Goal: Information Seeking & Learning: Find specific fact

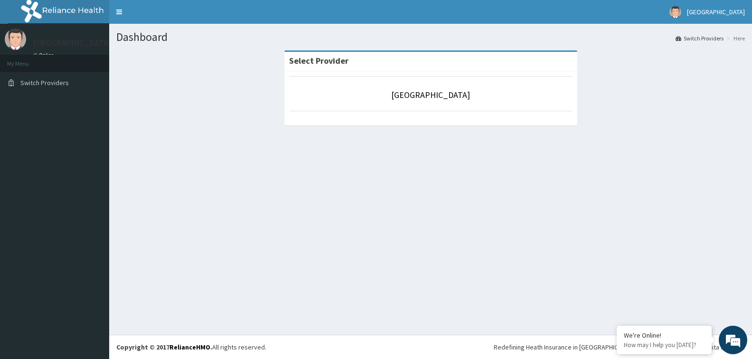
click at [330, 61] on strong "Select Provider" at bounding box center [318, 60] width 59 height 11
click at [442, 99] on link "[GEOGRAPHIC_DATA]" at bounding box center [430, 94] width 79 height 11
click at [316, 69] on div "Select Provider" at bounding box center [431, 61] width 293 height 19
click at [324, 62] on strong "Select Provider" at bounding box center [318, 60] width 59 height 11
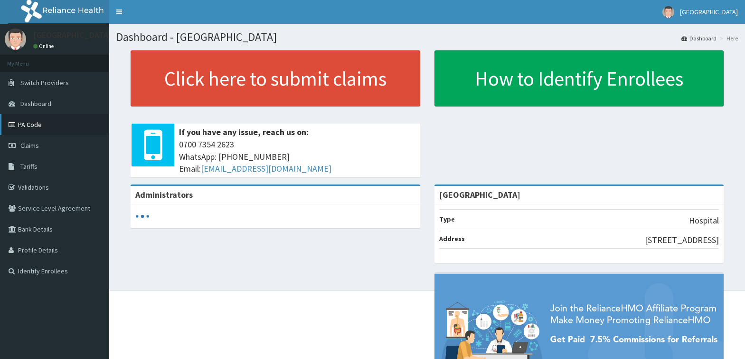
click at [53, 126] on link "PA Code" at bounding box center [54, 124] width 109 height 21
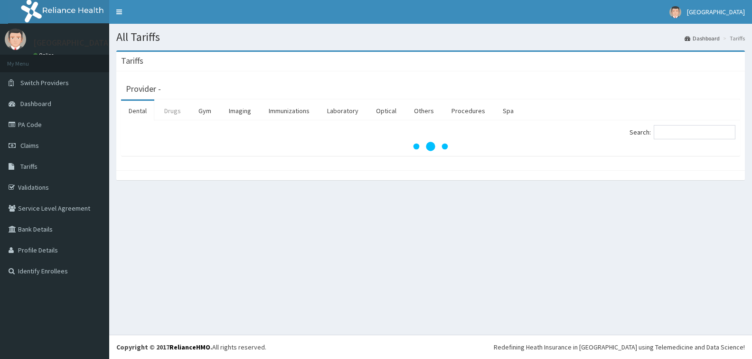
click at [176, 110] on link "Drugs" at bounding box center [173, 111] width 32 height 20
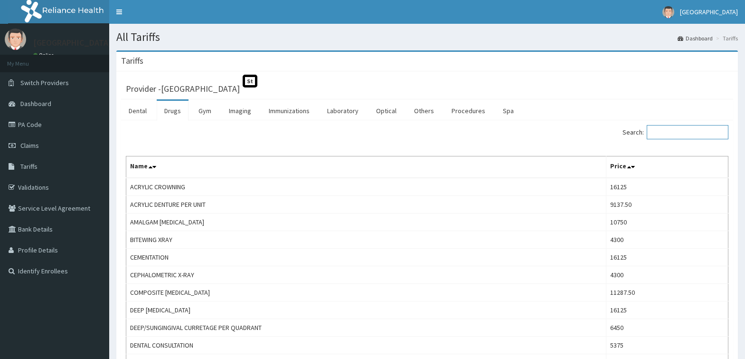
click at [688, 128] on input "Search:" at bounding box center [688, 132] width 82 height 14
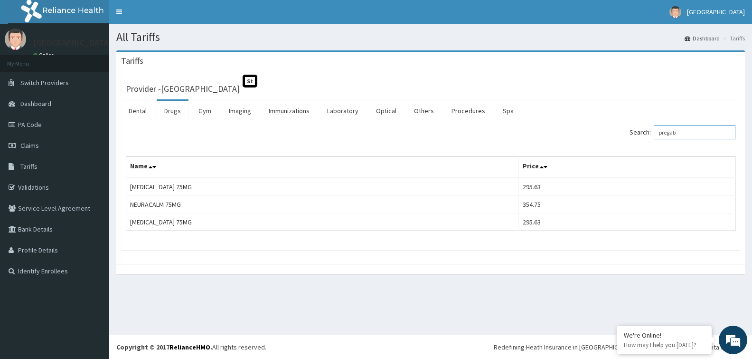
drag, startPoint x: 694, startPoint y: 136, endPoint x: 394, endPoint y: 138, distance: 300.7
click at [392, 135] on div "Search: pregab" at bounding box center [431, 133] width 624 height 17
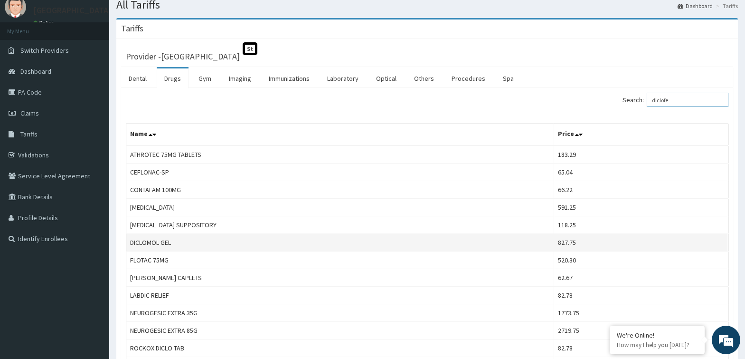
scroll to position [48, 0]
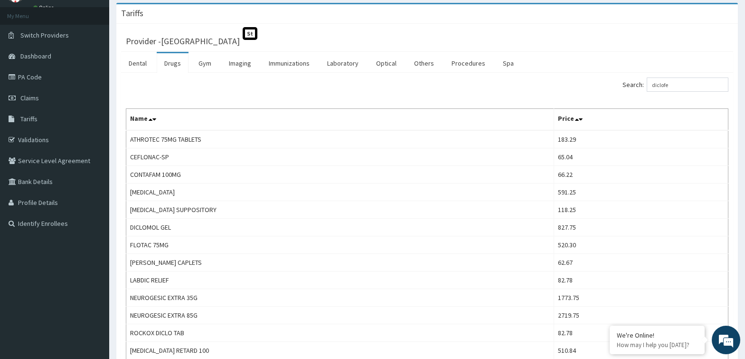
drag, startPoint x: 282, startPoint y: 182, endPoint x: 343, endPoint y: 98, distance: 104.1
click at [282, 182] on td "CONTAFAM 100MG" at bounding box center [340, 175] width 428 height 18
drag, startPoint x: 679, startPoint y: 86, endPoint x: 540, endPoint y: 114, distance: 141.7
click at [506, 104] on div "Search: diclofe Name Price ATHROTEC 75MG TABLETS 183.29 CEFLONAC-SP 65.04 CONTA…" at bounding box center [427, 218] width 603 height 282
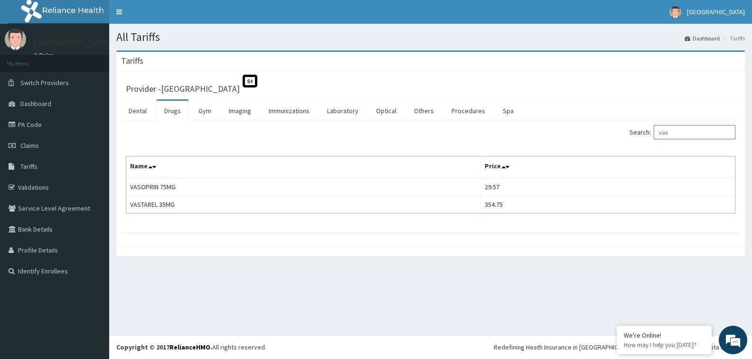
drag, startPoint x: 695, startPoint y: 135, endPoint x: 544, endPoint y: 152, distance: 152.5
click at [544, 152] on div "Search: vas Name Price VASOPRIN 75MG 29.57 VASTAREL 35MG 354.75" at bounding box center [431, 169] width 610 height 88
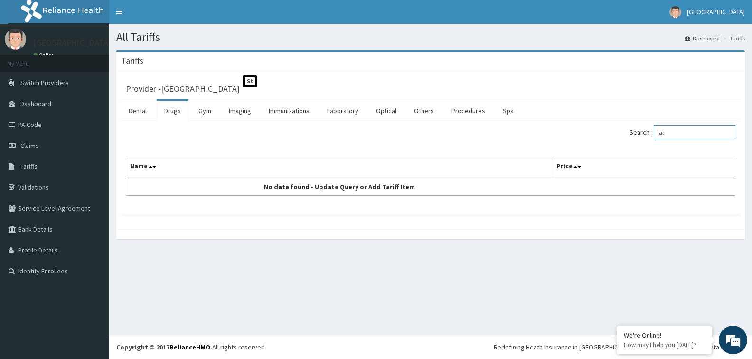
type input "a"
type input "l"
drag, startPoint x: 693, startPoint y: 125, endPoint x: 538, endPoint y: 153, distance: 156.9
click at [538, 152] on div "Search: arto Name Price No data found - Update Query or Add Tariff Item" at bounding box center [431, 160] width 610 height 71
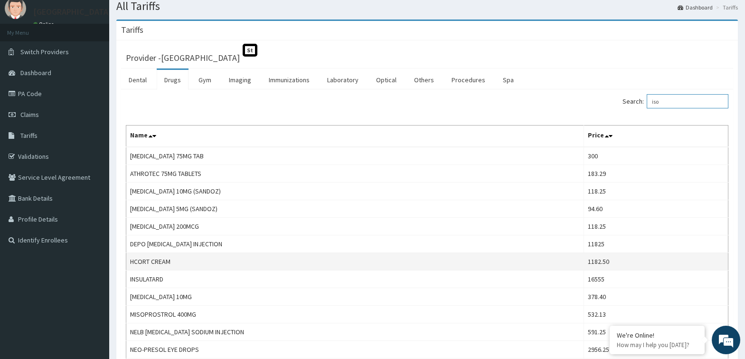
scroll to position [48, 0]
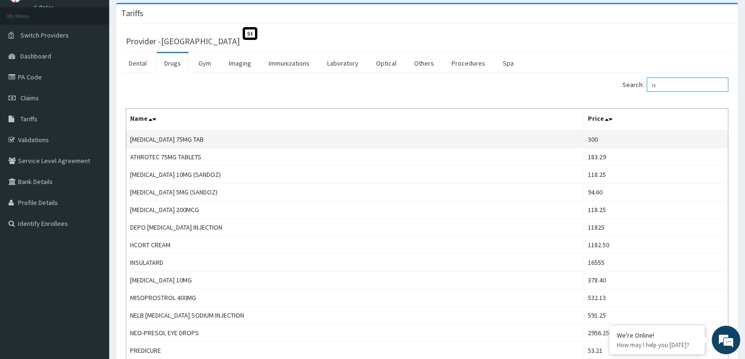
type input "i"
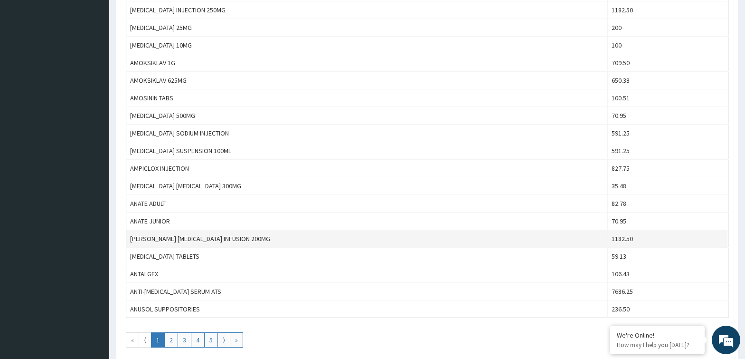
scroll to position [805, 0]
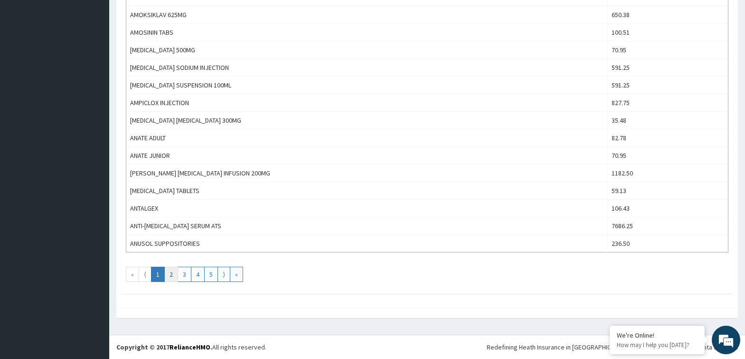
click at [168, 271] on link "2" at bounding box center [171, 273] width 14 height 15
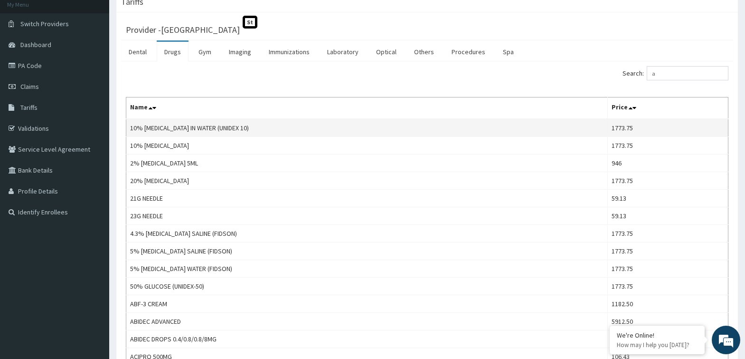
scroll to position [0, 0]
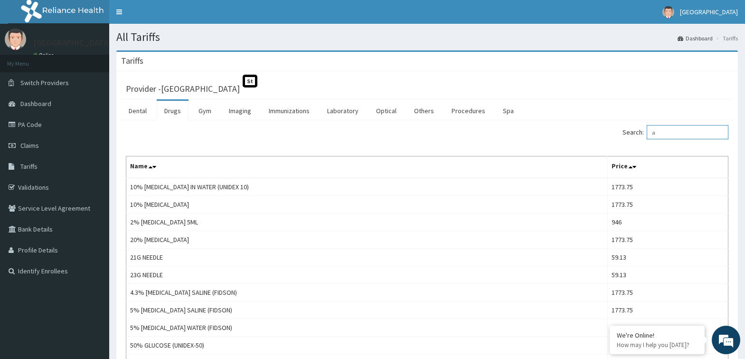
drag, startPoint x: 669, startPoint y: 134, endPoint x: 559, endPoint y: 156, distance: 112.8
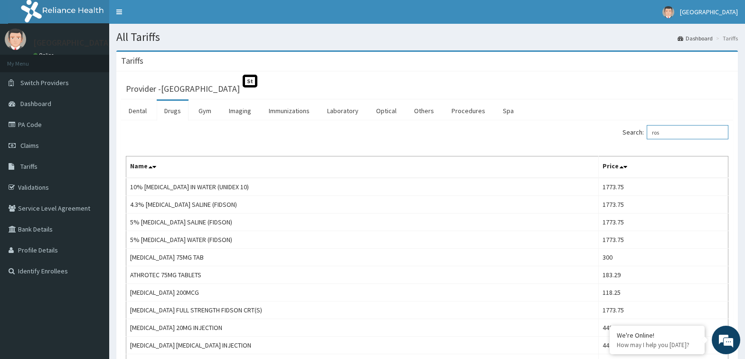
drag, startPoint x: 675, startPoint y: 135, endPoint x: 472, endPoint y: 161, distance: 204.5
click at [472, 155] on div "Search: ros Name Price 10% DEXTROSE IN WATER (UNIDEX 10) 1773.75 4.3% DEXTROSE …" at bounding box center [427, 257] width 603 height 264
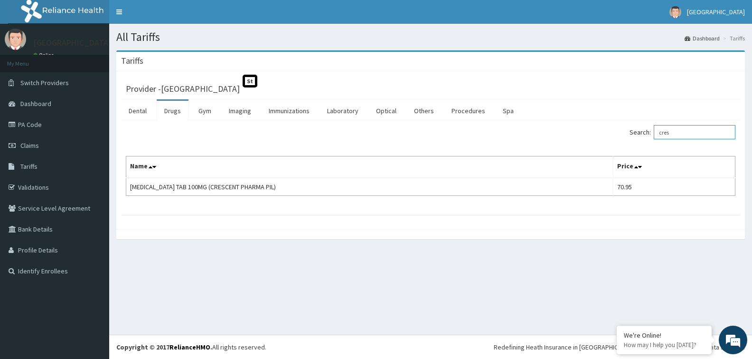
type input "cres"
